Goal: Transaction & Acquisition: Purchase product/service

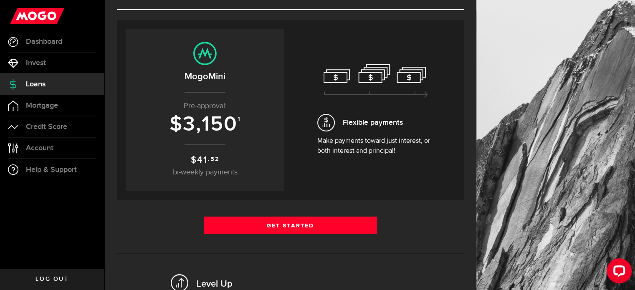
scroll to position [82, 0]
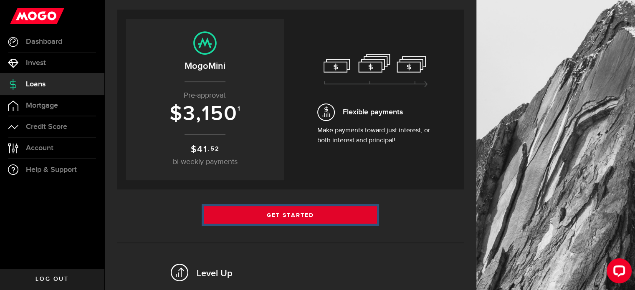
click at [303, 210] on link "Get Started" at bounding box center [291, 215] width 174 height 18
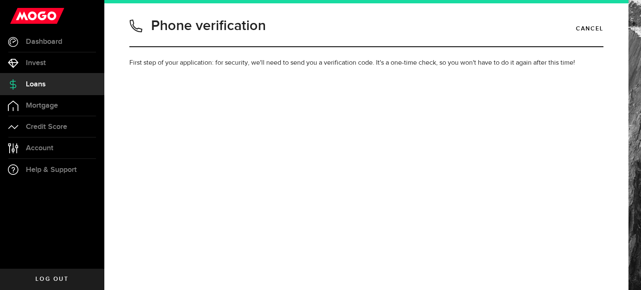
type input "6472708210"
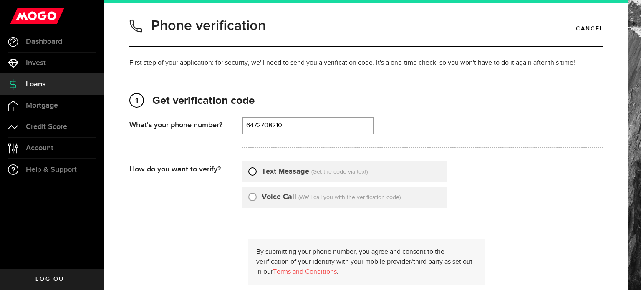
click at [252, 169] on input "Text Message" at bounding box center [252, 170] width 8 height 8
radio input "true"
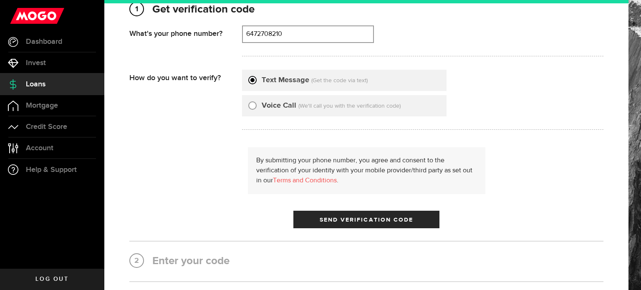
scroll to position [92, 0]
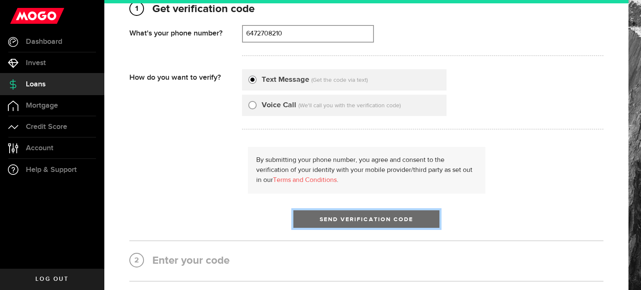
click at [347, 218] on span "Send Verification Code" at bounding box center [367, 220] width 94 height 6
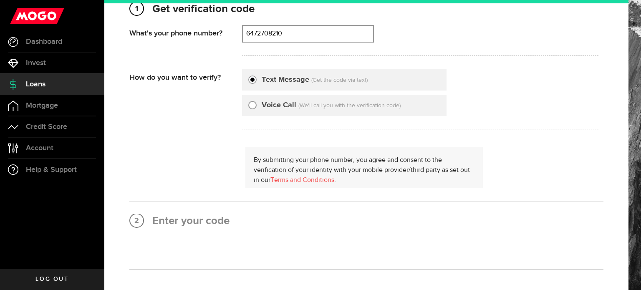
scroll to position [0, 0]
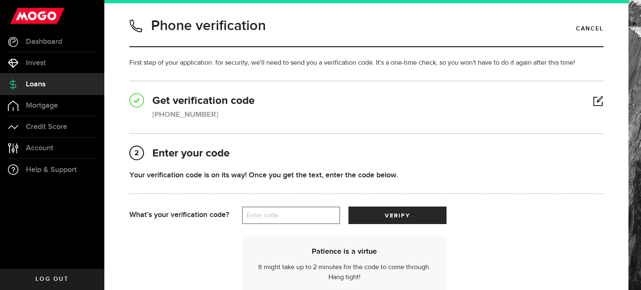
drag, startPoint x: 301, startPoint y: 210, endPoint x: 260, endPoint y: 215, distance: 40.8
click at [260, 215] on label "Enter code" at bounding box center [291, 215] width 98 height 17
click at [260, 215] on input "Enter code" at bounding box center [291, 216] width 98 height 18
drag, startPoint x: 290, startPoint y: 217, endPoint x: 205, endPoint y: 217, distance: 84.4
click at [205, 217] on div "What’s your verification code? Enter code That doesn’t look like a valid code. …" at bounding box center [366, 216] width 474 height 18
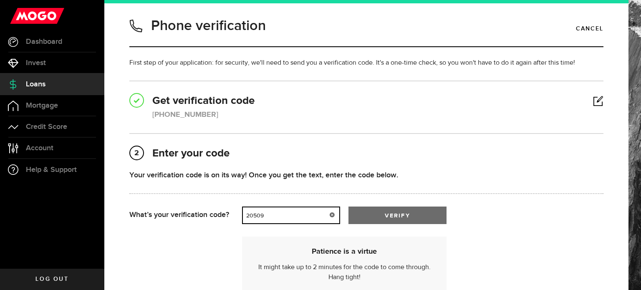
type input "20509"
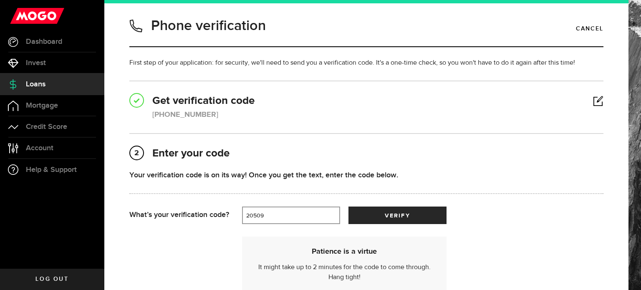
drag, startPoint x: 370, startPoint y: 214, endPoint x: 455, endPoint y: 238, distance: 88.7
click at [455, 238] on div "Patience is a virtue It might take up to 2 minutes for the code to come through…" at bounding box center [366, 260] width 474 height 73
click at [417, 216] on button "verify" at bounding box center [398, 216] width 98 height 18
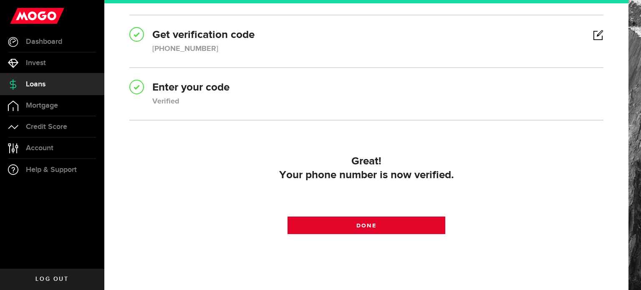
scroll to position [64, 0]
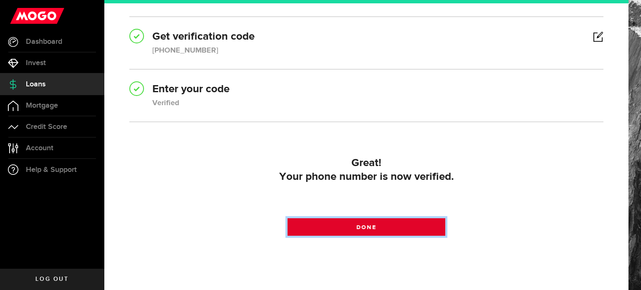
click at [405, 221] on link "Done" at bounding box center [367, 227] width 158 height 18
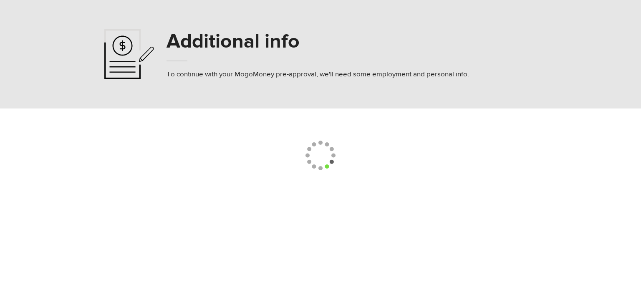
select select
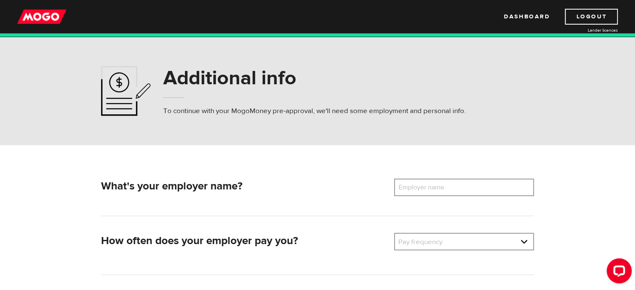
click at [457, 190] on label "Employer name" at bounding box center [427, 188] width 67 height 18
click at [457, 190] on input "Employer name" at bounding box center [464, 188] width 140 height 18
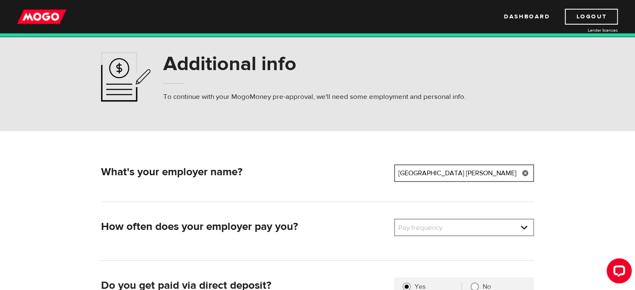
scroll to position [15, 0]
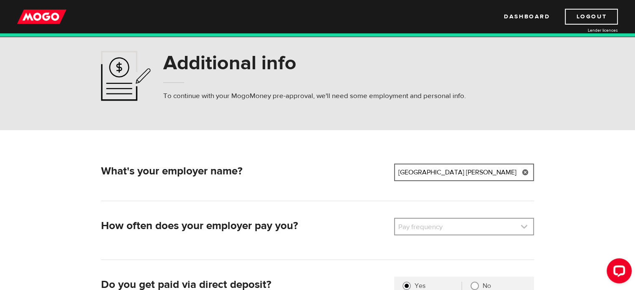
type input "[GEOGRAPHIC_DATA] [PERSON_NAME][GEOGRAPHIC_DATA]"
click at [453, 226] on link at bounding box center [464, 227] width 138 height 16
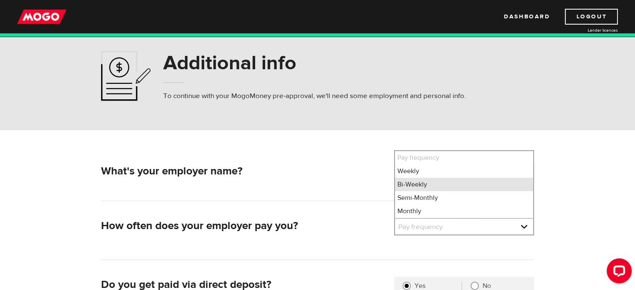
click at [413, 184] on li "Bi-Weekly" at bounding box center [464, 184] width 138 height 13
select select "2"
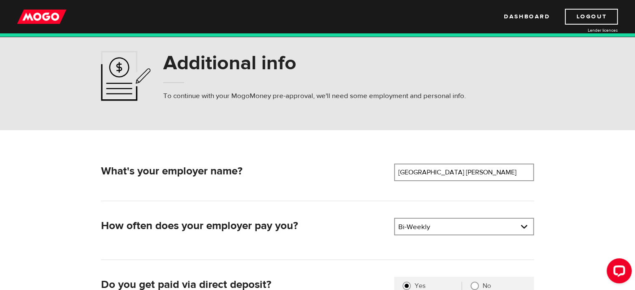
click at [348, 187] on div "What's your employer name? Employer name Please enter your employer's name Ista…" at bounding box center [317, 183] width 433 height 38
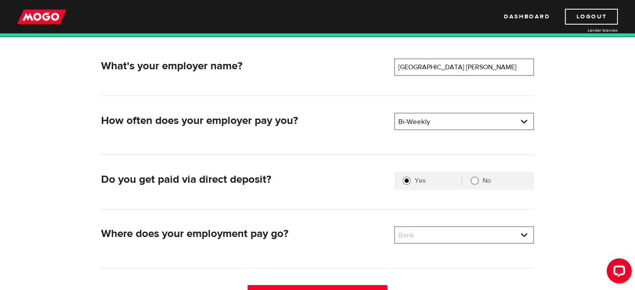
scroll to position [128, 0]
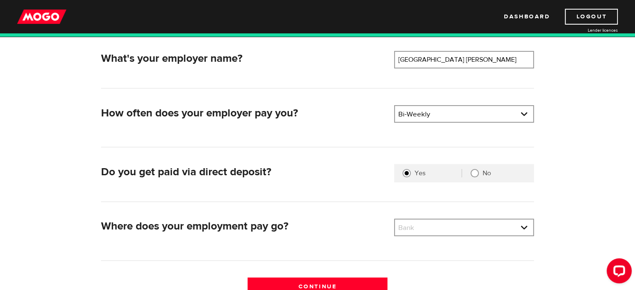
click at [476, 171] on input "No" at bounding box center [475, 173] width 8 height 8
radio input "true"
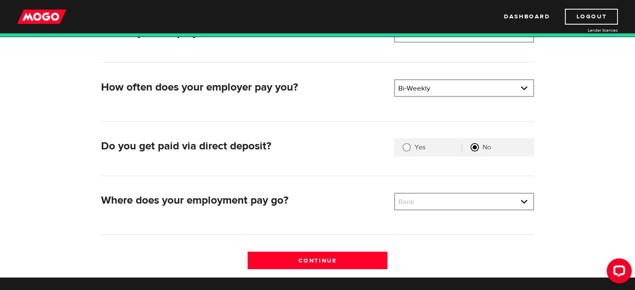
scroll to position [153, 0]
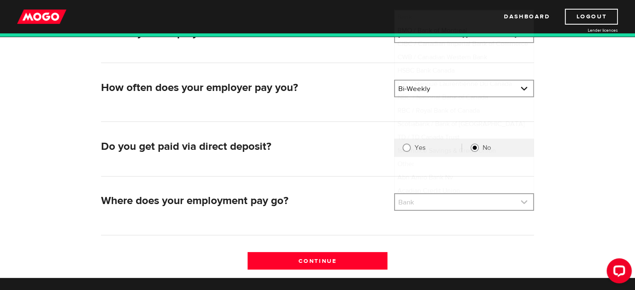
click at [442, 202] on link at bounding box center [464, 202] width 138 height 16
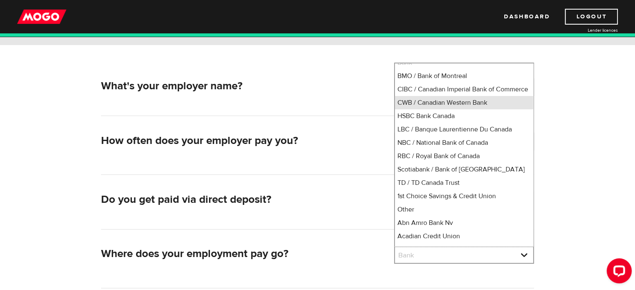
scroll to position [101, 0]
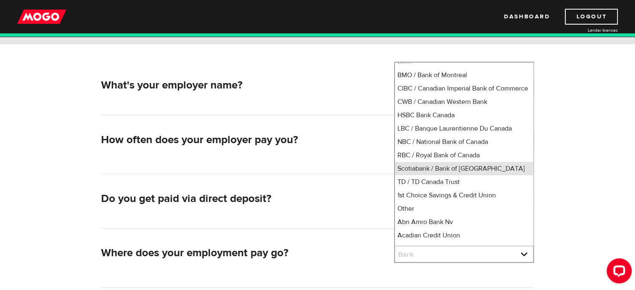
click at [405, 175] on li "Scotiabank / Bank of Nova Scotia" at bounding box center [464, 168] width 138 height 13
select select "2"
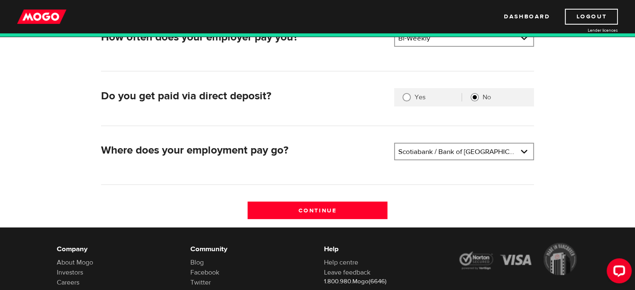
scroll to position [204, 0]
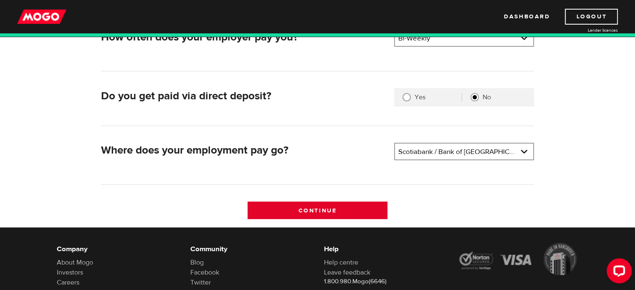
click at [314, 210] on input "Continue" at bounding box center [318, 211] width 140 height 18
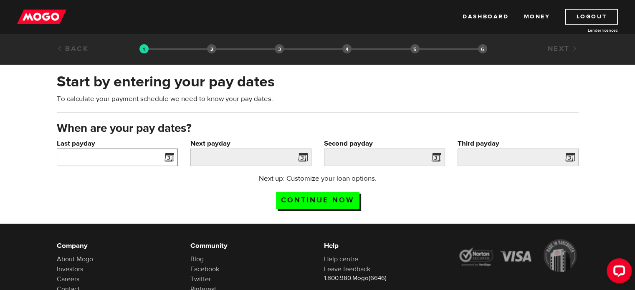
click at [112, 157] on input "Last payday" at bounding box center [117, 158] width 121 height 18
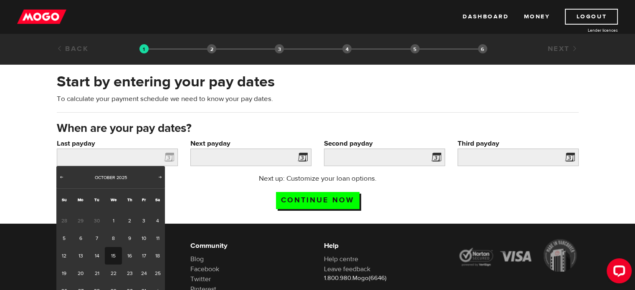
click at [114, 254] on link "15" at bounding box center [113, 256] width 17 height 18
type input "2025/10/15"
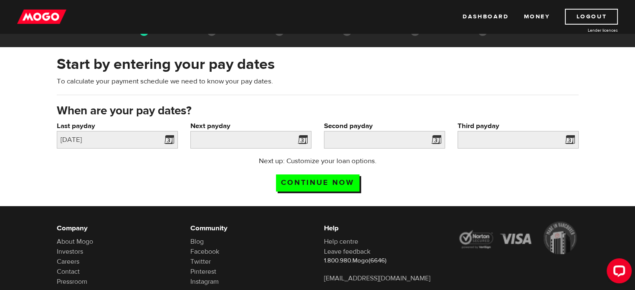
scroll to position [18, 0]
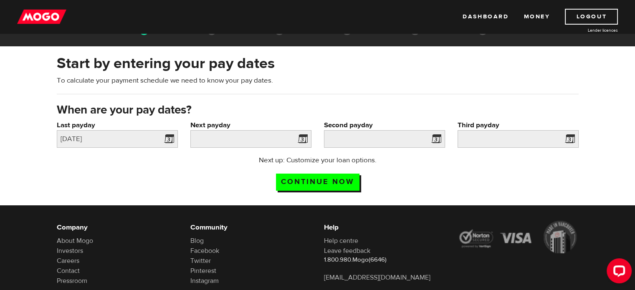
click at [305, 137] on span at bounding box center [301, 140] width 13 height 13
click at [271, 142] on input "Next payday" at bounding box center [250, 139] width 121 height 18
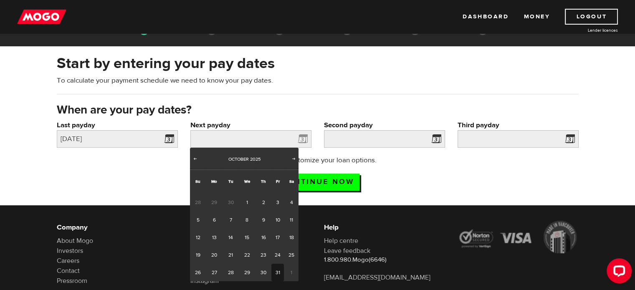
click at [279, 272] on link "31" at bounding box center [277, 273] width 13 height 18
type input "2025/10/31"
type input "2025/11/14"
type input "2025/11/28"
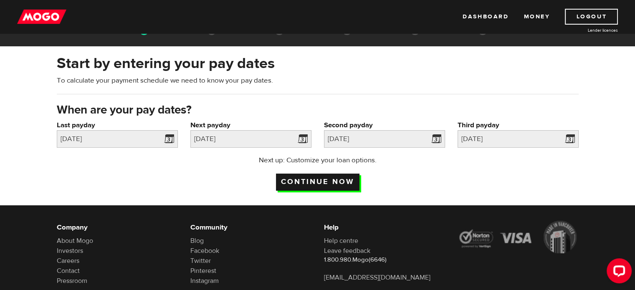
click at [317, 184] on input "Continue now" at bounding box center [318, 182] width 84 height 17
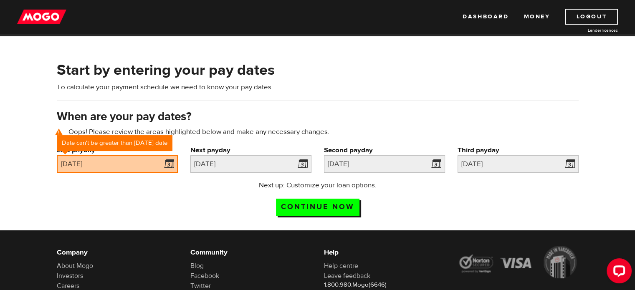
scroll to position [38, 0]
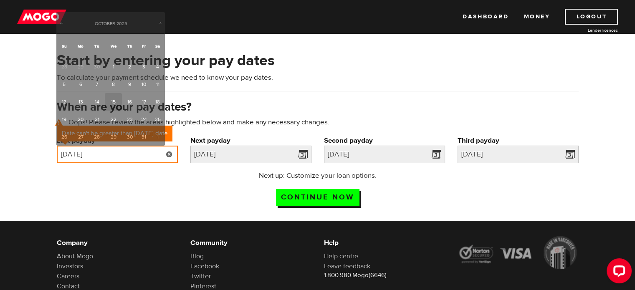
click at [101, 156] on input "2025/10/15" at bounding box center [117, 155] width 121 height 18
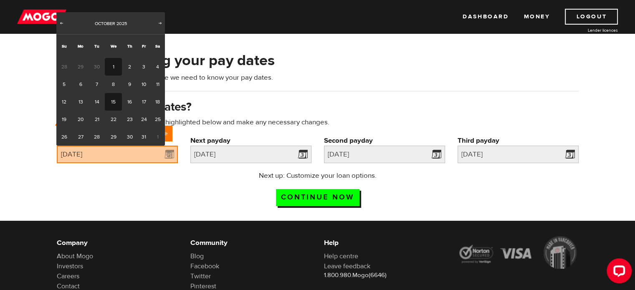
click at [119, 66] on link "1" at bounding box center [113, 67] width 17 height 18
type input "2025/10/01"
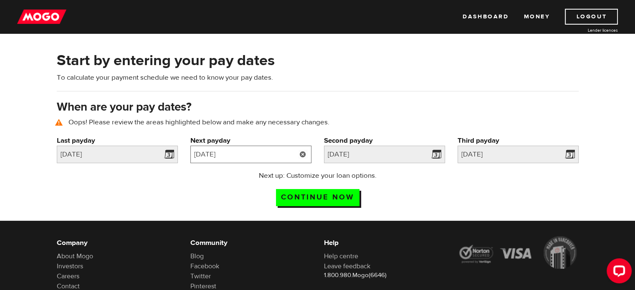
click at [213, 159] on input "2025/10/31" at bounding box center [250, 155] width 121 height 18
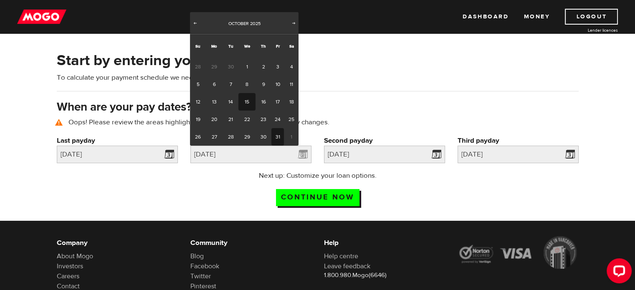
click at [249, 103] on link "15" at bounding box center [246, 102] width 17 height 18
type input "2025/10/15"
type input "2025/10/29"
type input "2025/11/12"
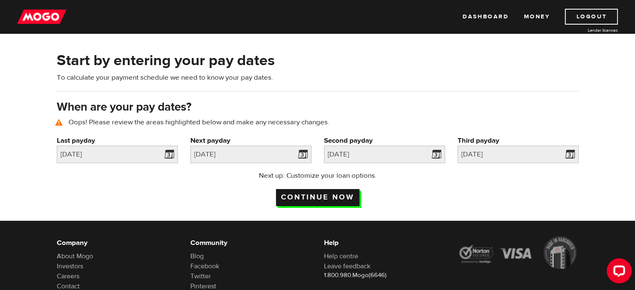
click at [319, 198] on input "Continue now" at bounding box center [318, 197] width 84 height 17
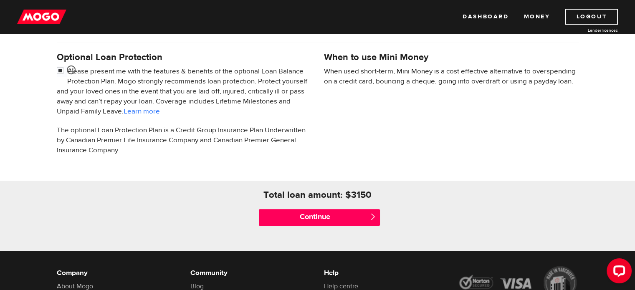
scroll to position [270, 0]
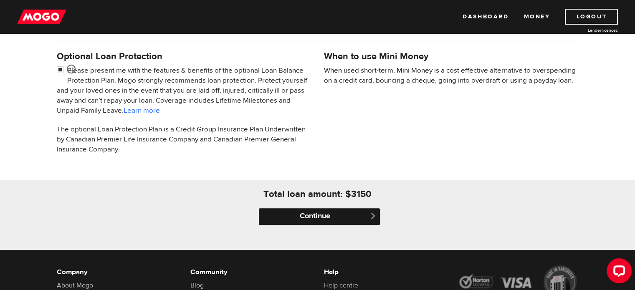
click at [304, 216] on input "Continue" at bounding box center [319, 216] width 121 height 17
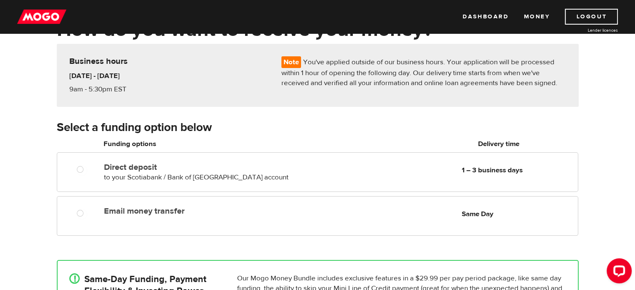
scroll to position [60, 0]
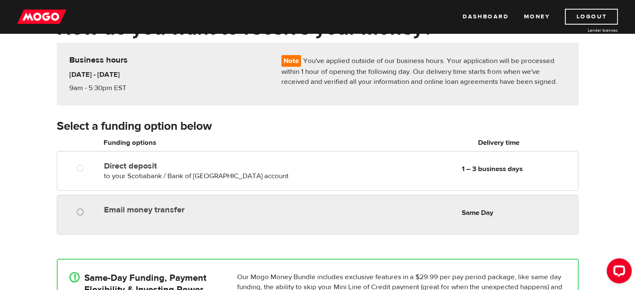
radio input "true"
click at [84, 212] on input "Email money transfer" at bounding box center [82, 213] width 10 height 10
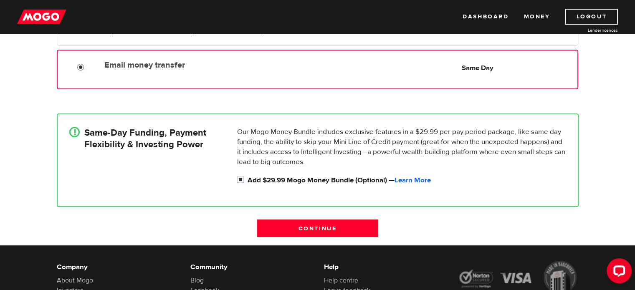
scroll to position [207, 0]
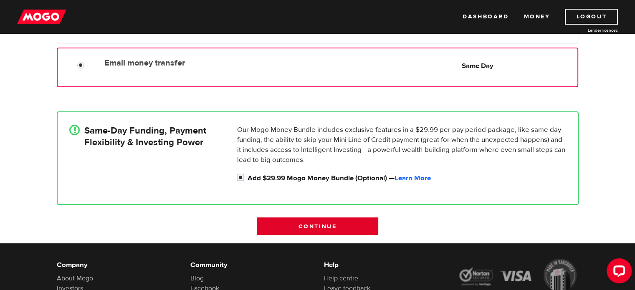
click at [314, 226] on input "Continue" at bounding box center [317, 227] width 121 height 18
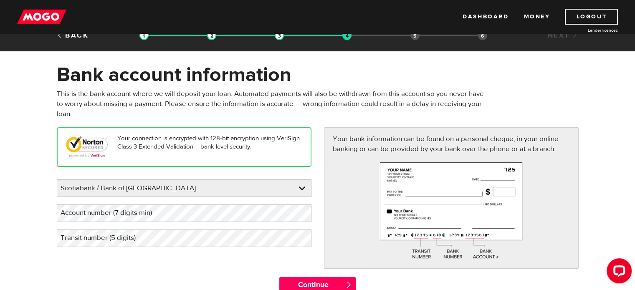
scroll to position [14, 0]
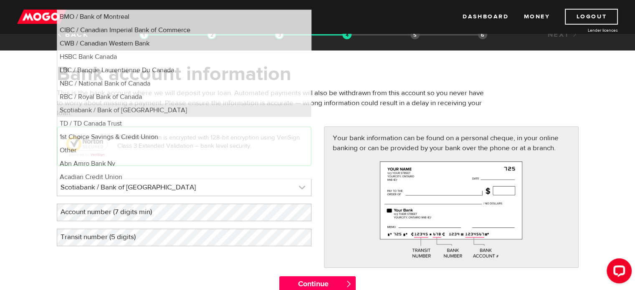
click at [224, 187] on link at bounding box center [184, 187] width 254 height 17
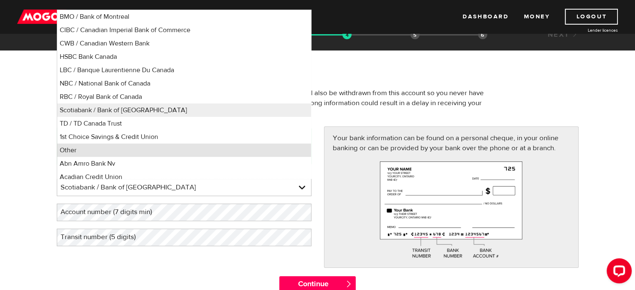
scroll to position [5, 0]
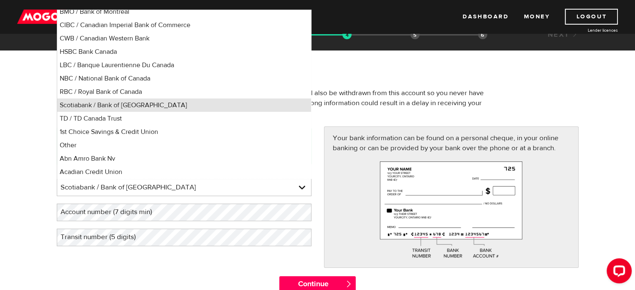
click at [109, 105] on li "Scotiabank / Bank of Nova Scotia" at bounding box center [184, 105] width 254 height 13
click at [150, 261] on div "Your connection is encrypted with 128-bit encryption using VeriSign Class 3 Ext…" at bounding box center [318, 202] width 535 height 150
click at [6, 153] on form "Bank account information Oops! Please review the areas highlighted below and ma…" at bounding box center [317, 182] width 635 height 240
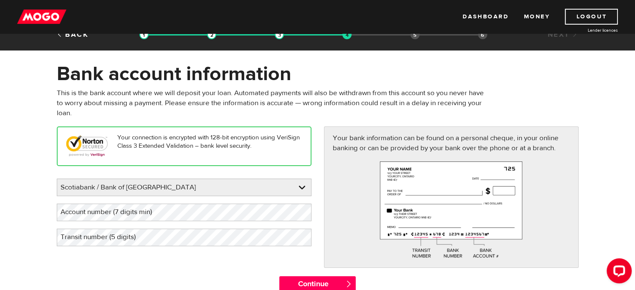
click at [107, 216] on label "Account number (7 digits min)" at bounding box center [113, 212] width 112 height 17
click at [134, 236] on label "Transit number (5 digits)" at bounding box center [105, 237] width 96 height 17
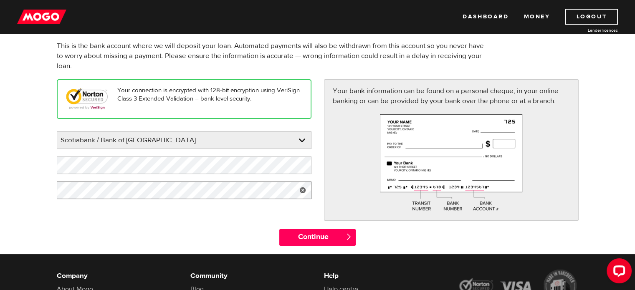
scroll to position [63, 0]
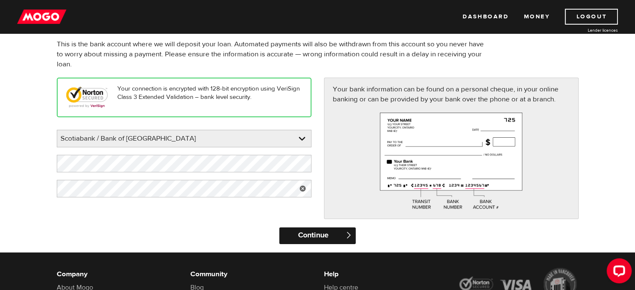
click at [324, 241] on input "Continue" at bounding box center [317, 236] width 76 height 17
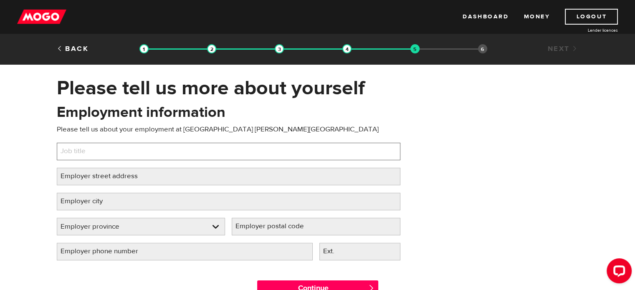
click at [115, 150] on input "Job title" at bounding box center [229, 152] width 344 height 18
type input "Chef"
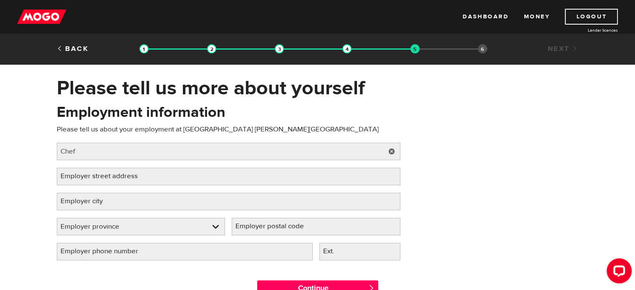
click at [101, 181] on label "Employer street address" at bounding box center [106, 176] width 98 height 17
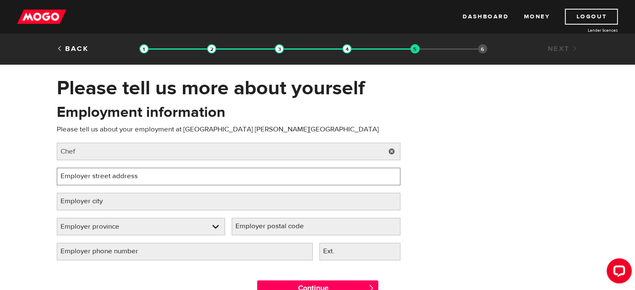
click at [101, 181] on input "Employer street address" at bounding box center [229, 177] width 344 height 18
paste input "1201 Britannia Rd W, Mississauga, ON L5V 1N2"
type input "1201 Britannia Rd W, Mississauga, ON L5V 1N2"
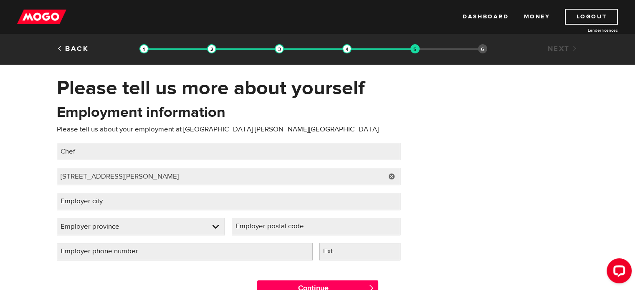
click at [92, 198] on label "Employer city" at bounding box center [88, 201] width 63 height 17
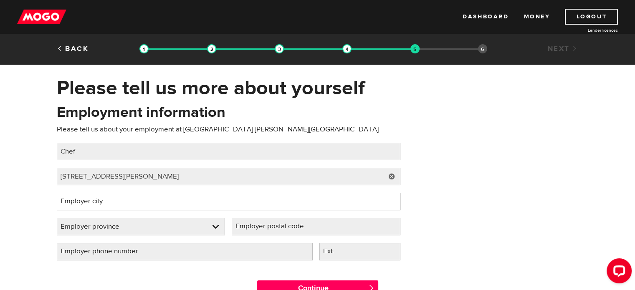
click at [92, 198] on input "Employer city" at bounding box center [229, 202] width 344 height 18
type input "Mississauga"
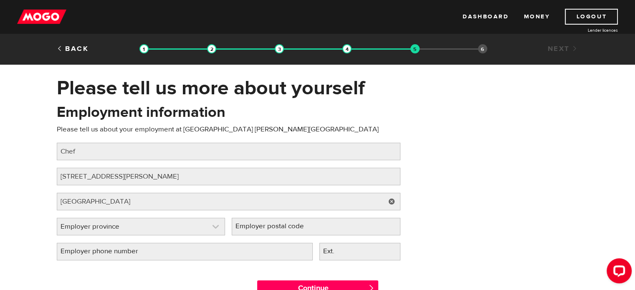
click at [79, 225] on link at bounding box center [141, 226] width 168 height 17
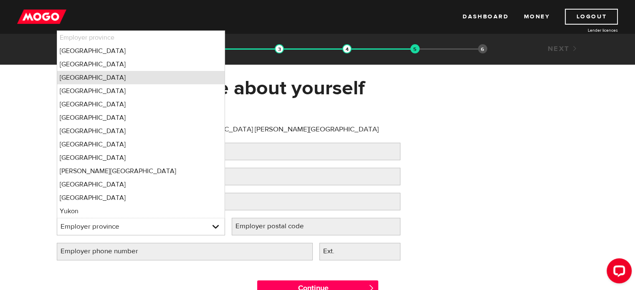
click at [73, 73] on li "Ontario" at bounding box center [141, 77] width 168 height 13
select select "ON"
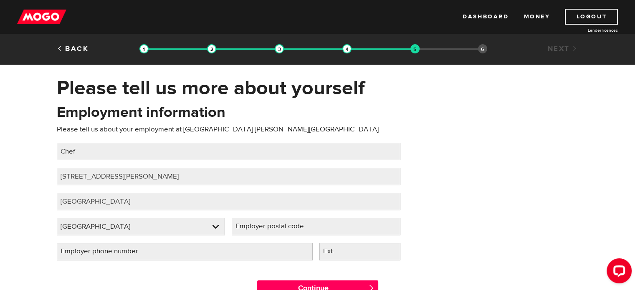
click at [262, 225] on label "Employer postal code" at bounding box center [276, 226] width 89 height 17
click at [262, 225] on input "Employer postal code" at bounding box center [316, 227] width 169 height 18
type input "L5V 1N2"
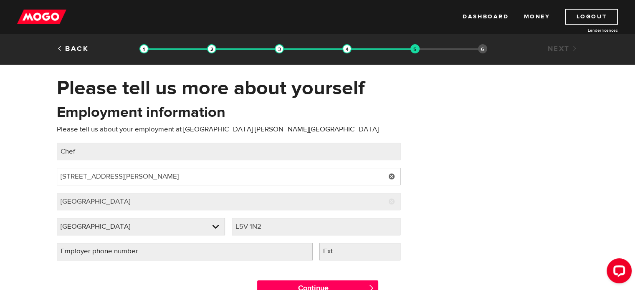
drag, startPoint x: 125, startPoint y: 177, endPoint x: 264, endPoint y: 196, distance: 139.5
click at [264, 196] on div "Employment information Please tell us about your employment at Istanbul Doner H…" at bounding box center [229, 185] width 356 height 166
type input "1201 Britannia Rd W"
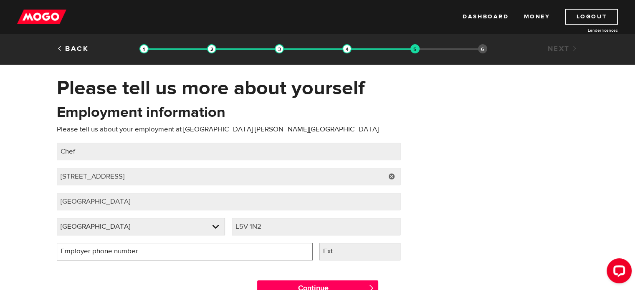
click at [165, 251] on input "Employer phone number" at bounding box center [185, 252] width 256 height 18
type input "(519) 992-5963"
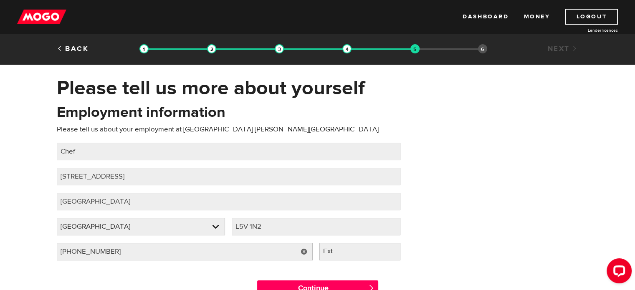
click at [509, 187] on div "Employment information Please tell us about your employment at Istanbul Doner H…" at bounding box center [318, 185] width 535 height 166
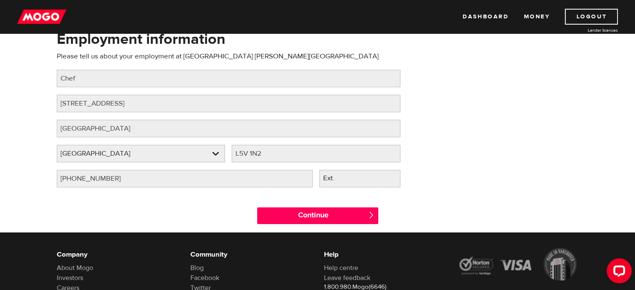
scroll to position [74, 0]
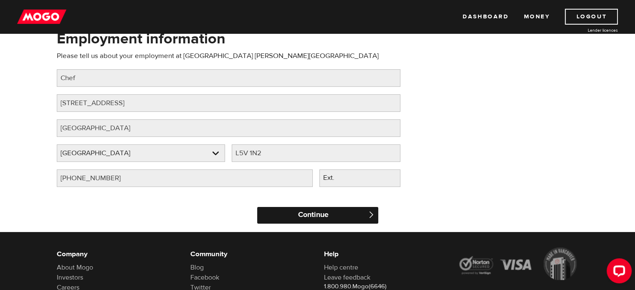
click at [362, 218] on input "Continue" at bounding box center [317, 215] width 121 height 17
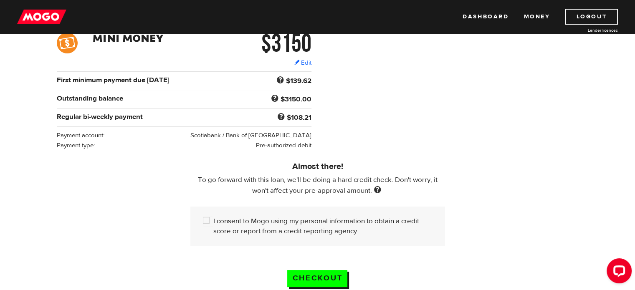
scroll to position [136, 0]
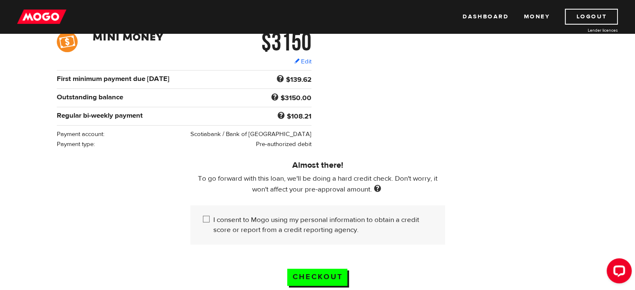
click at [208, 218] on input "I consent to Mogo using my personal information to obtain a credit score or rep…" at bounding box center [208, 220] width 10 height 10
checkbox input "true"
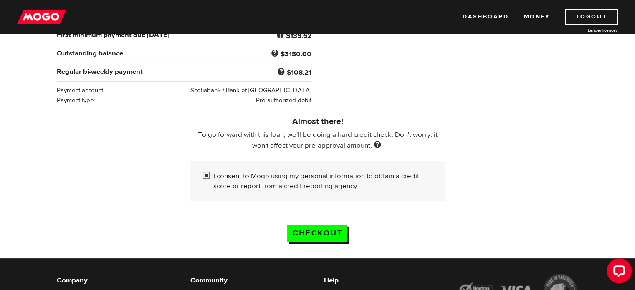
scroll to position [180, 0]
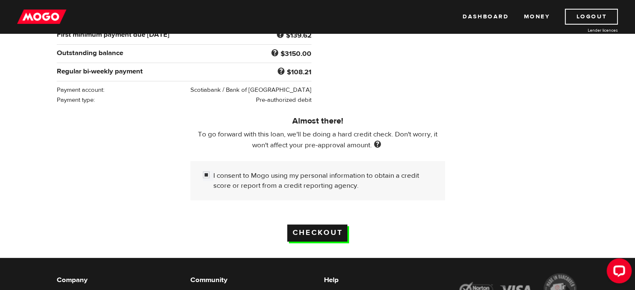
click at [331, 229] on input "Checkout" at bounding box center [317, 233] width 60 height 17
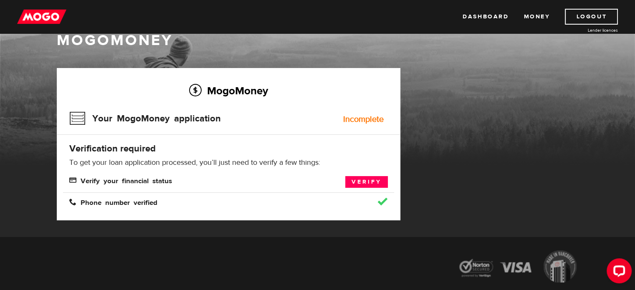
scroll to position [23, 0]
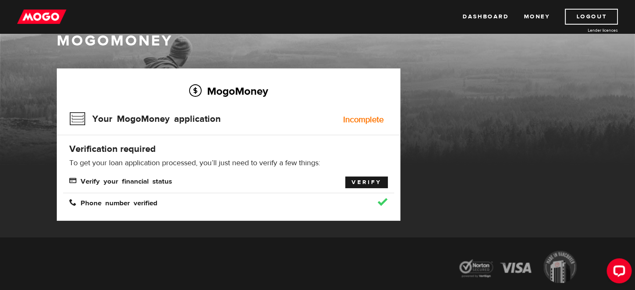
click at [357, 184] on link "Verify" at bounding box center [366, 183] width 43 height 12
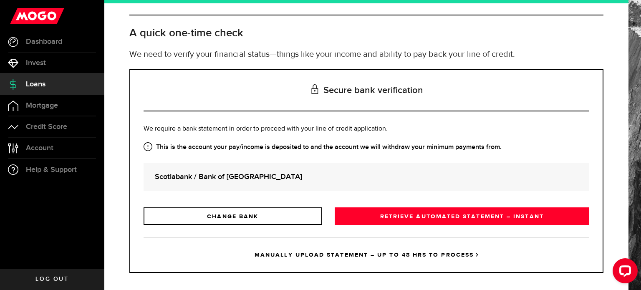
scroll to position [38, 0]
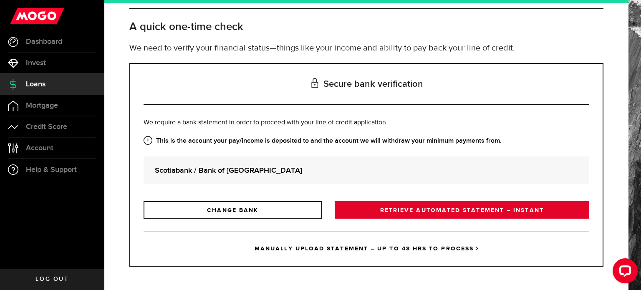
click at [374, 207] on link "RETRIEVE AUTOMATED STATEMENT – INSTANT" at bounding box center [462, 210] width 255 height 18
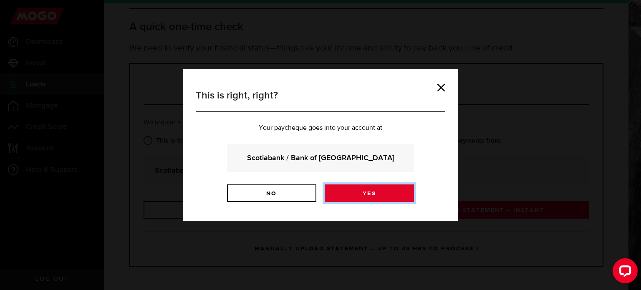
click at [359, 198] on link "Yes" at bounding box center [369, 194] width 89 height 18
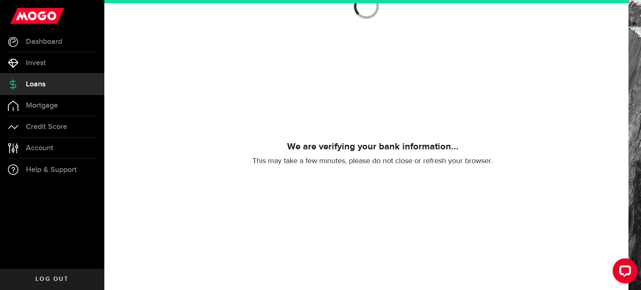
scroll to position [208, 0]
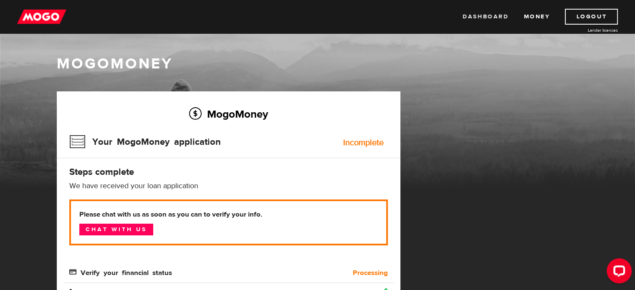
click at [487, 19] on link "Dashboard" at bounding box center [486, 17] width 46 height 16
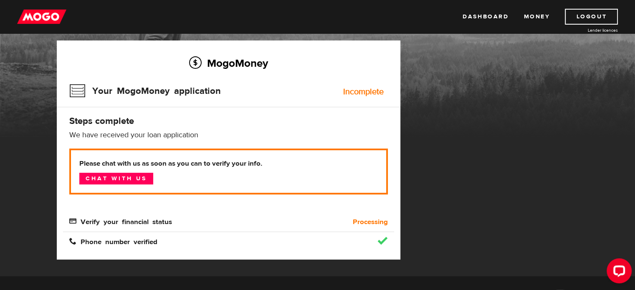
scroll to position [54, 0]
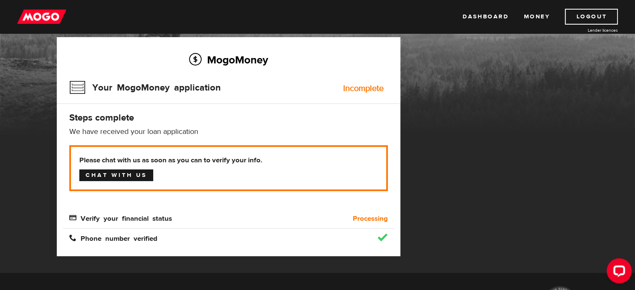
click at [124, 175] on link "Chat with us" at bounding box center [116, 176] width 74 height 12
